Goal: Information Seeking & Learning: Find specific fact

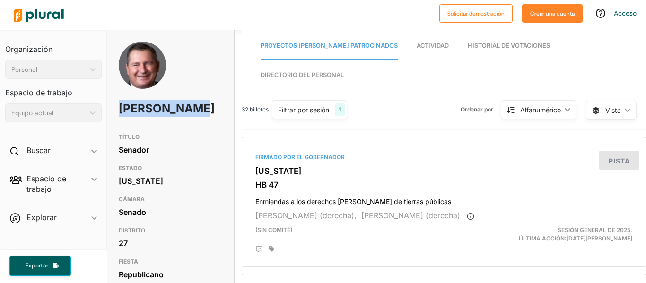
drag, startPoint x: 118, startPoint y: 109, endPoint x: 158, endPoint y: 122, distance: 41.7
click at [158, 122] on h1 "[PERSON_NAME]" at bounding box center [150, 109] width 62 height 28
copy font "[PERSON_NAME]"
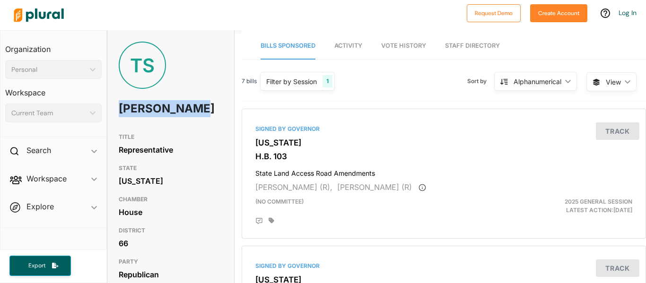
drag, startPoint x: 122, startPoint y: 108, endPoint x: 167, endPoint y: 123, distance: 47.9
click at [167, 123] on h1 "[PERSON_NAME]" at bounding box center [150, 109] width 62 height 28
copy h1 "Troy Shelley"
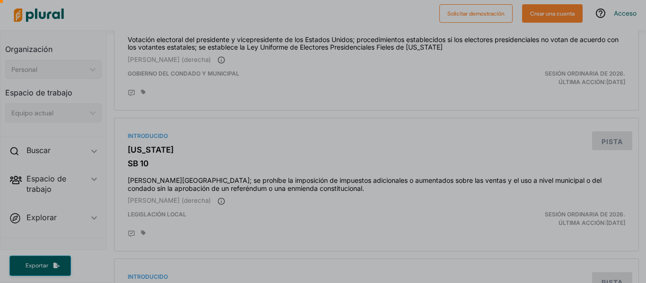
scroll to position [2447, 0]
